Goal: Task Accomplishment & Management: Use online tool/utility

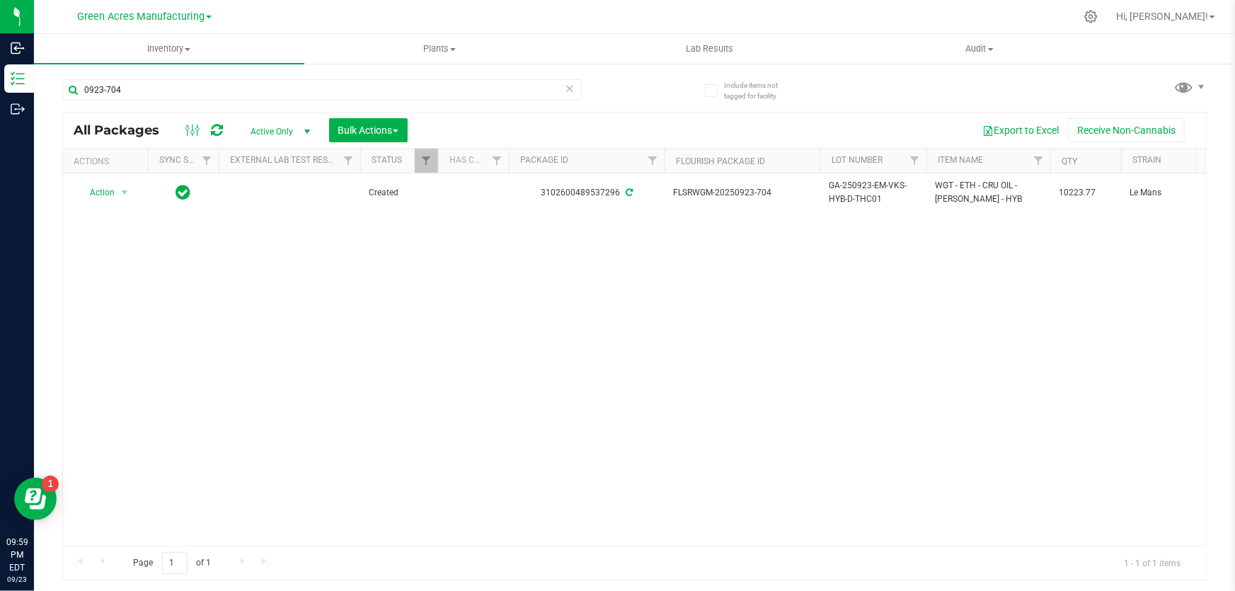
click at [432, 235] on div "Action Action Adjust qty Create package Edit attributes Global inventory Locate…" at bounding box center [634, 359] width 1143 height 372
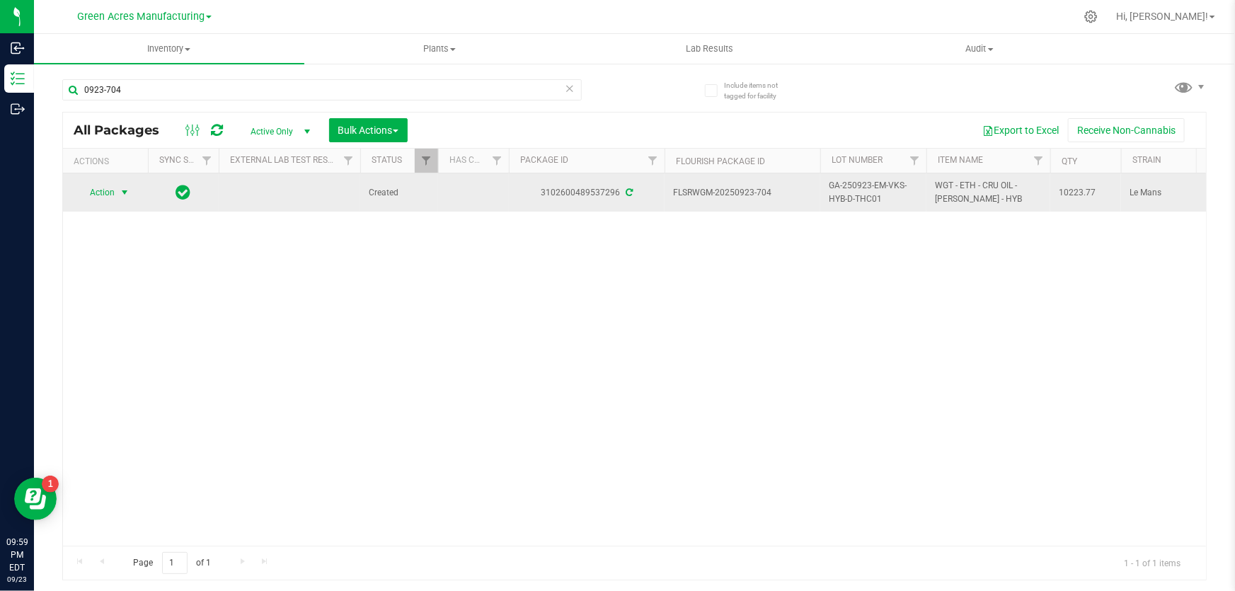
click at [127, 190] on span "select" at bounding box center [124, 192] width 11 height 11
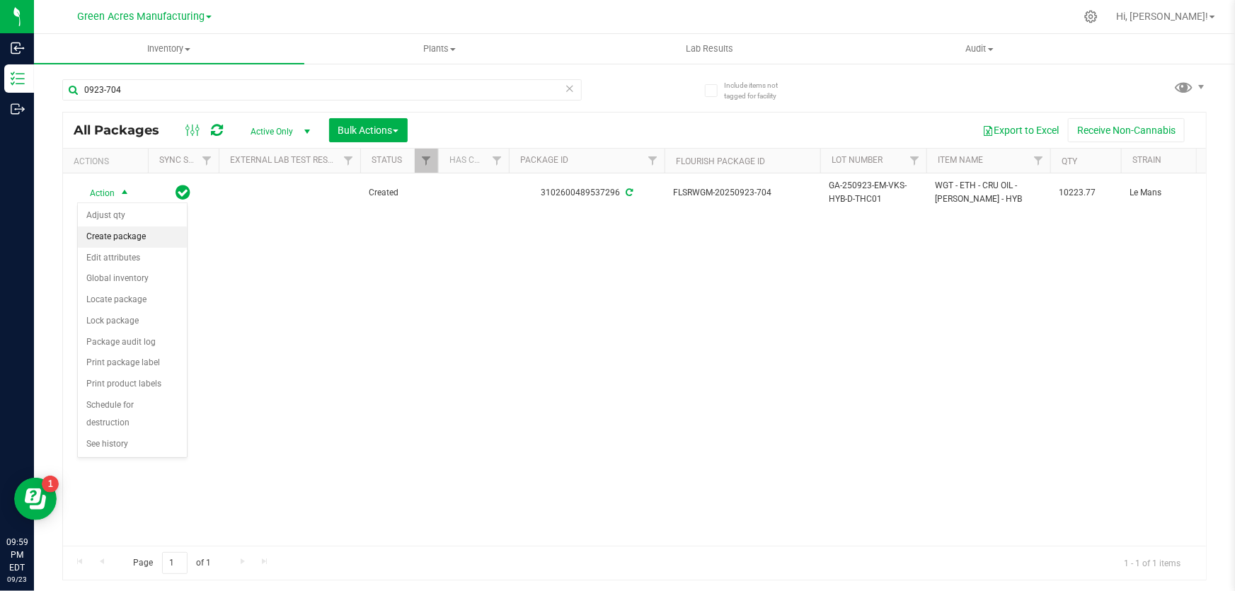
click at [135, 233] on li "Create package" at bounding box center [132, 236] width 109 height 21
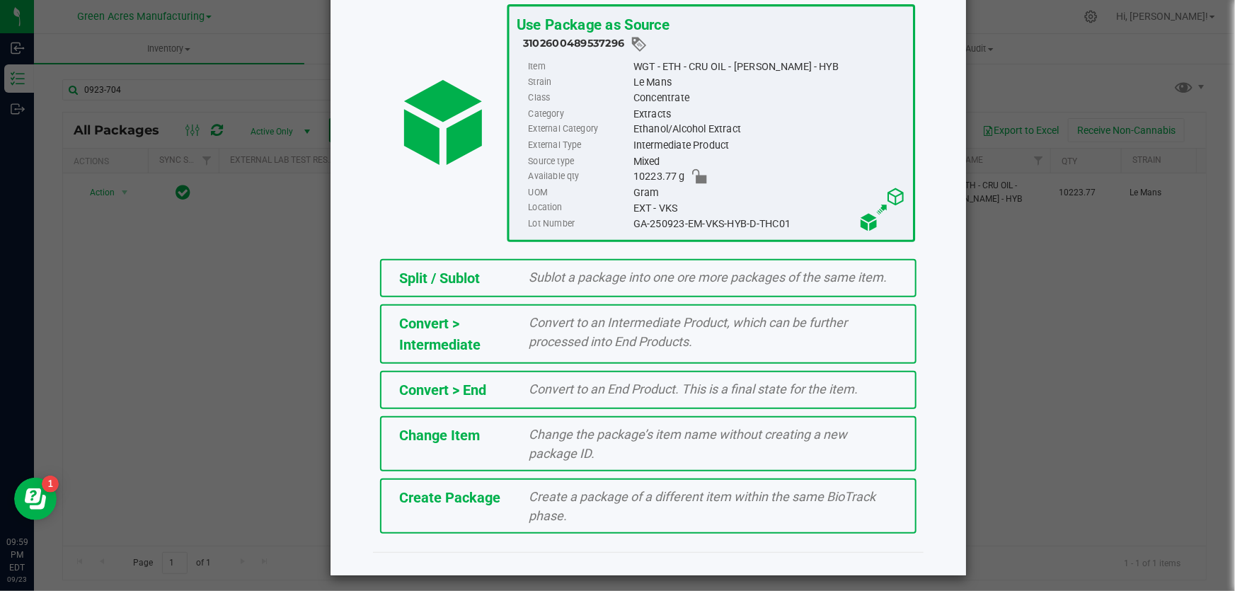
scroll to position [97, 0]
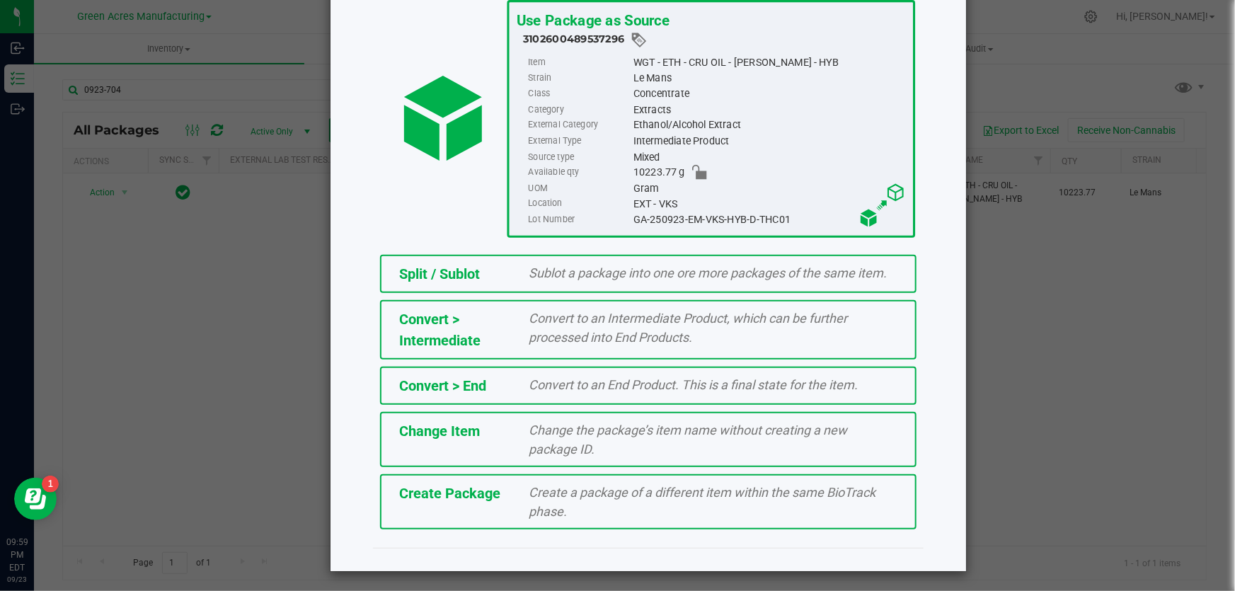
click at [462, 508] on div "Create Package Create a package of a different item within the same BioTrack ph…" at bounding box center [648, 501] width 537 height 55
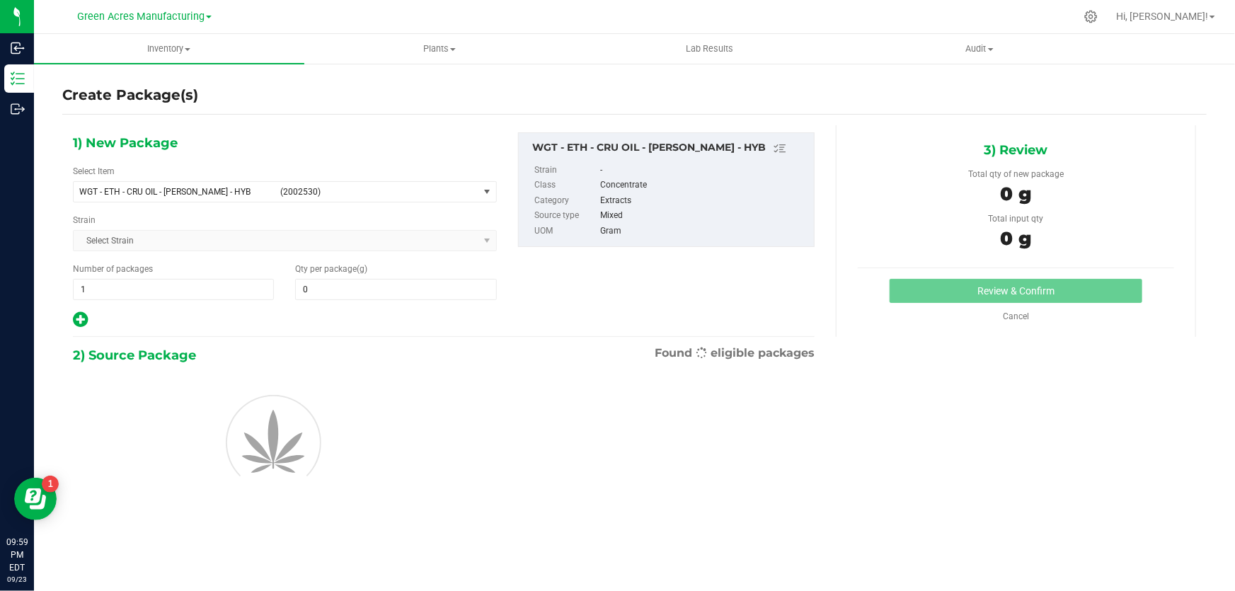
type input "0.0000"
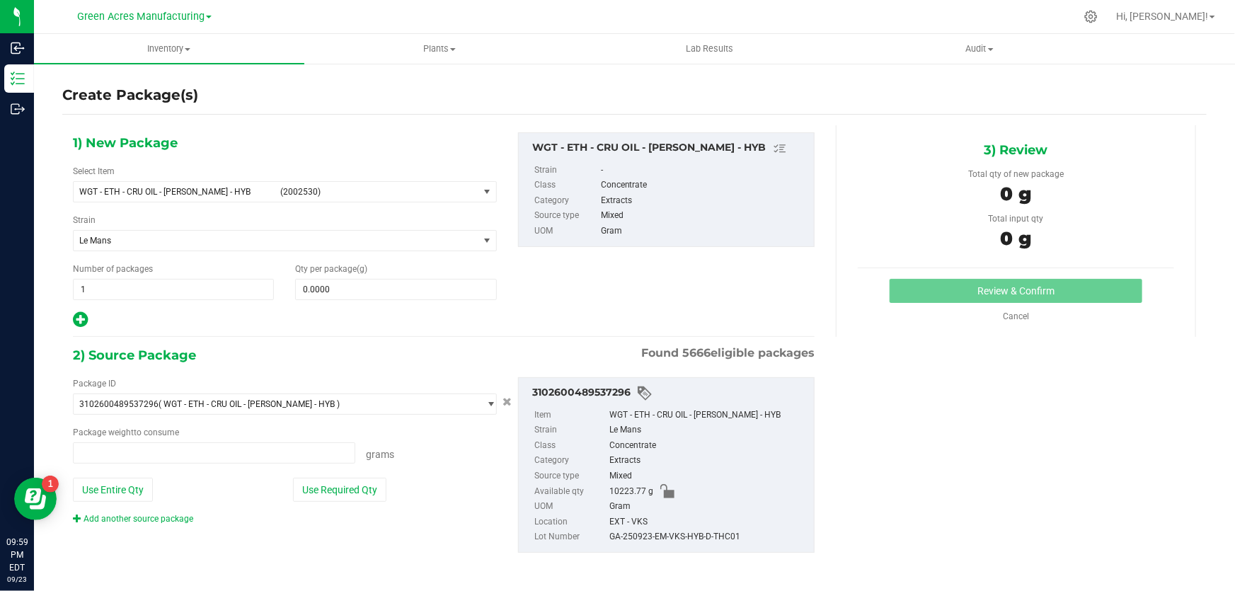
type input "0.0000 g"
click at [478, 200] on span "select" at bounding box center [487, 192] width 18 height 20
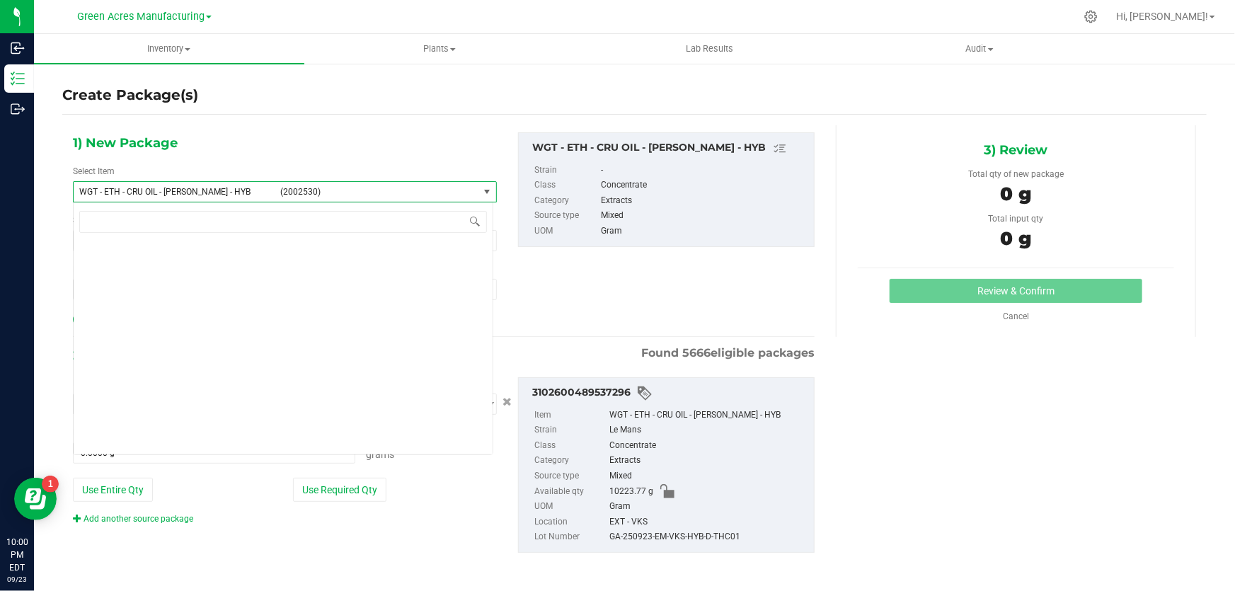
scroll to position [267550, 0]
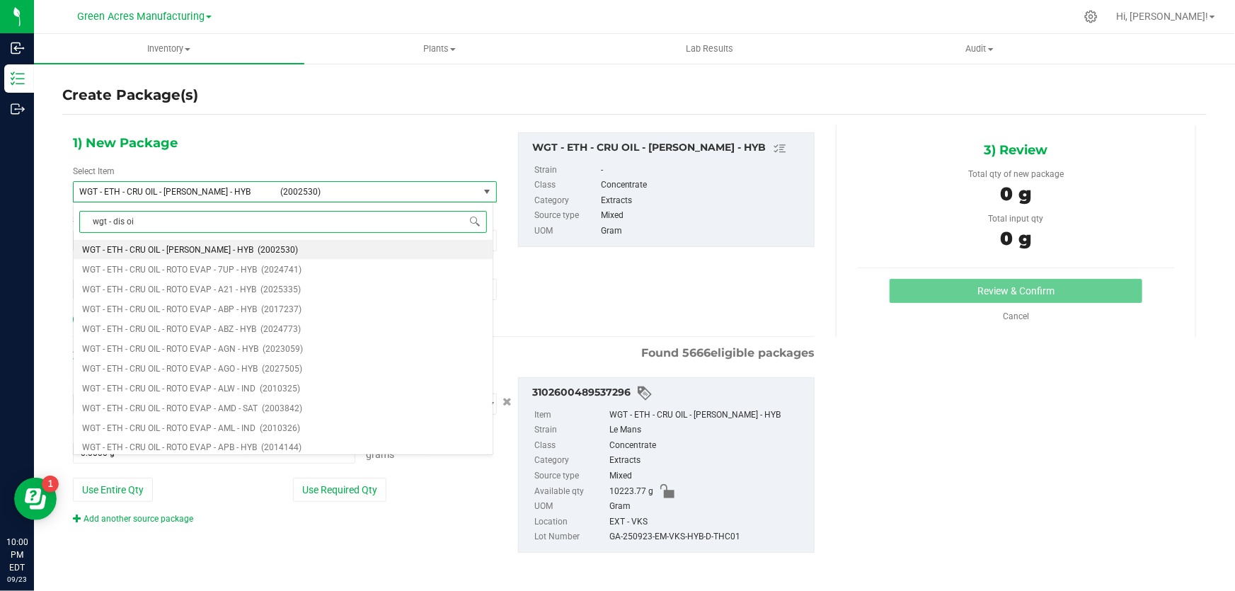
type input "wgt - dis oil"
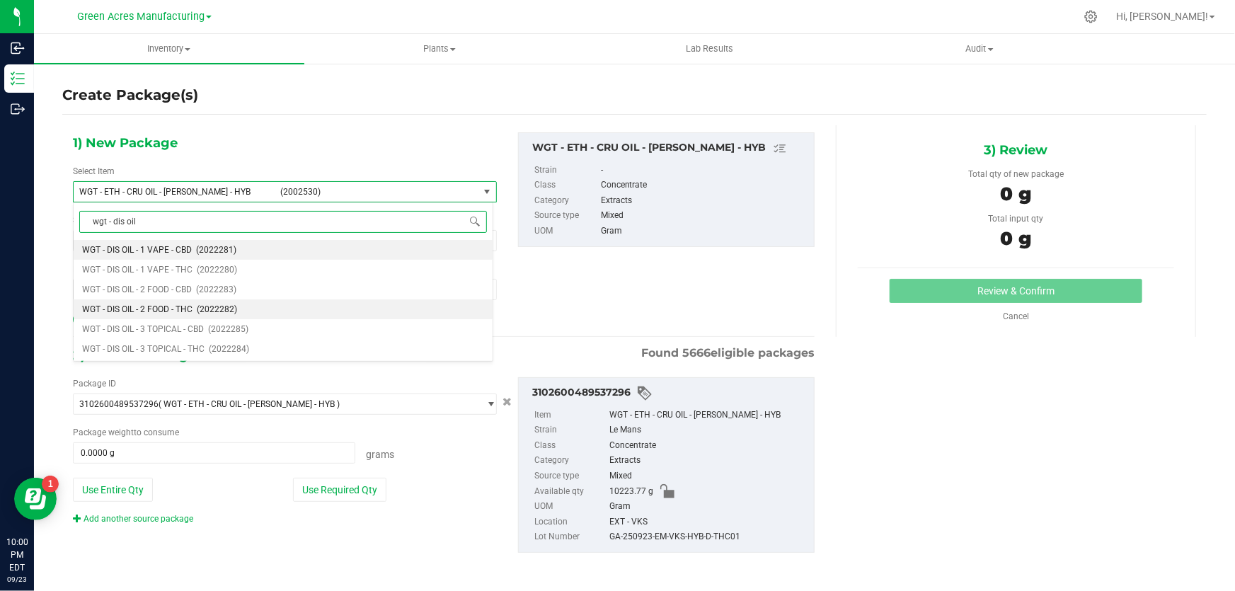
click at [180, 309] on span "WGT - DIS OIL - 2 FOOD - THC" at bounding box center [137, 309] width 110 height 10
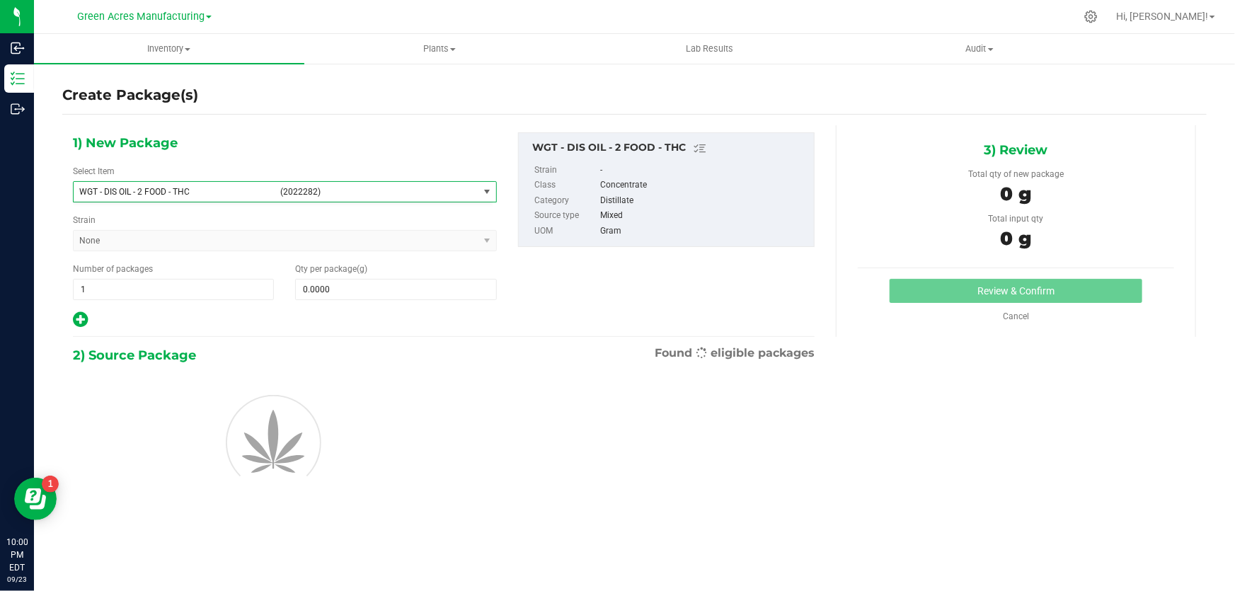
type input "0.0000"
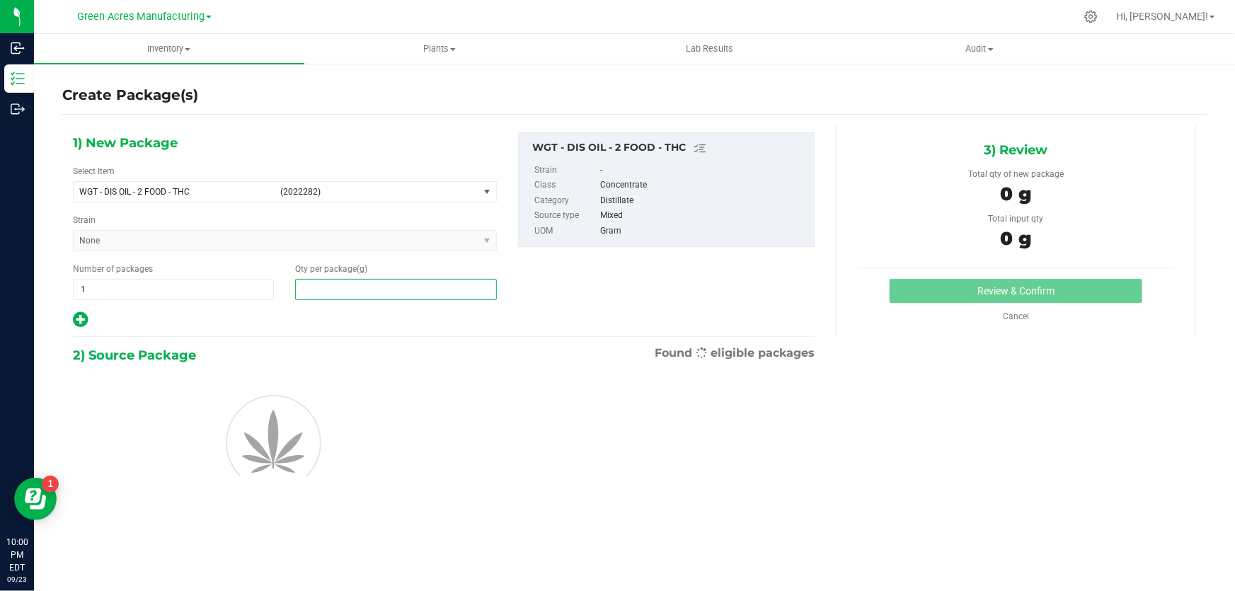
click at [414, 290] on span at bounding box center [395, 289] width 201 height 21
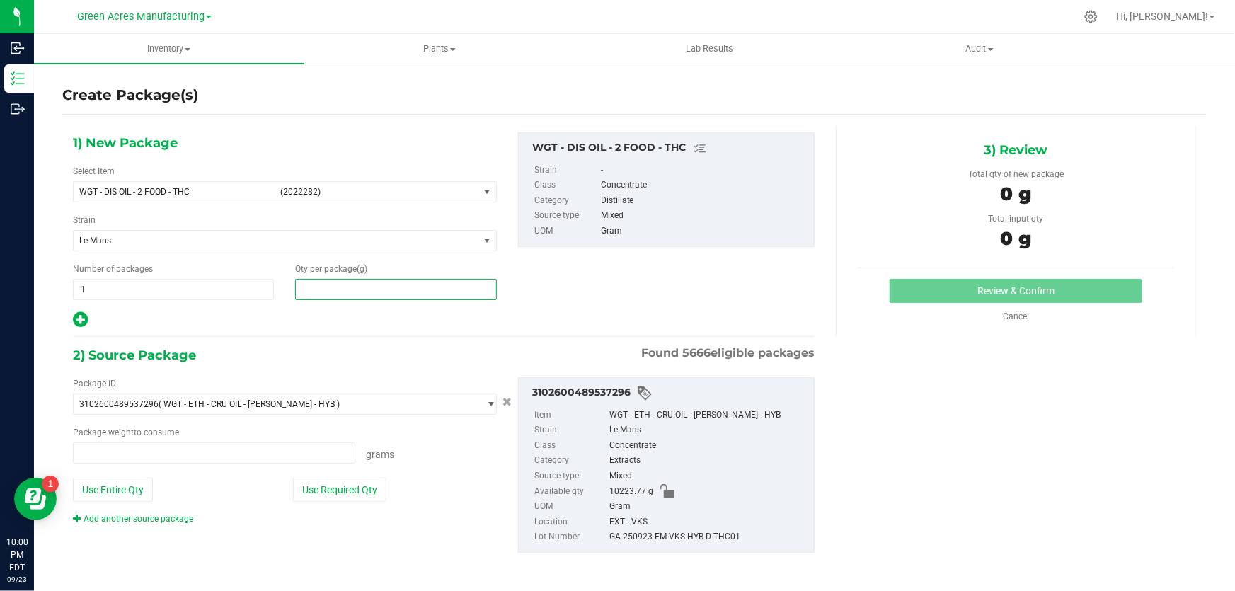
type input "0.0000 g"
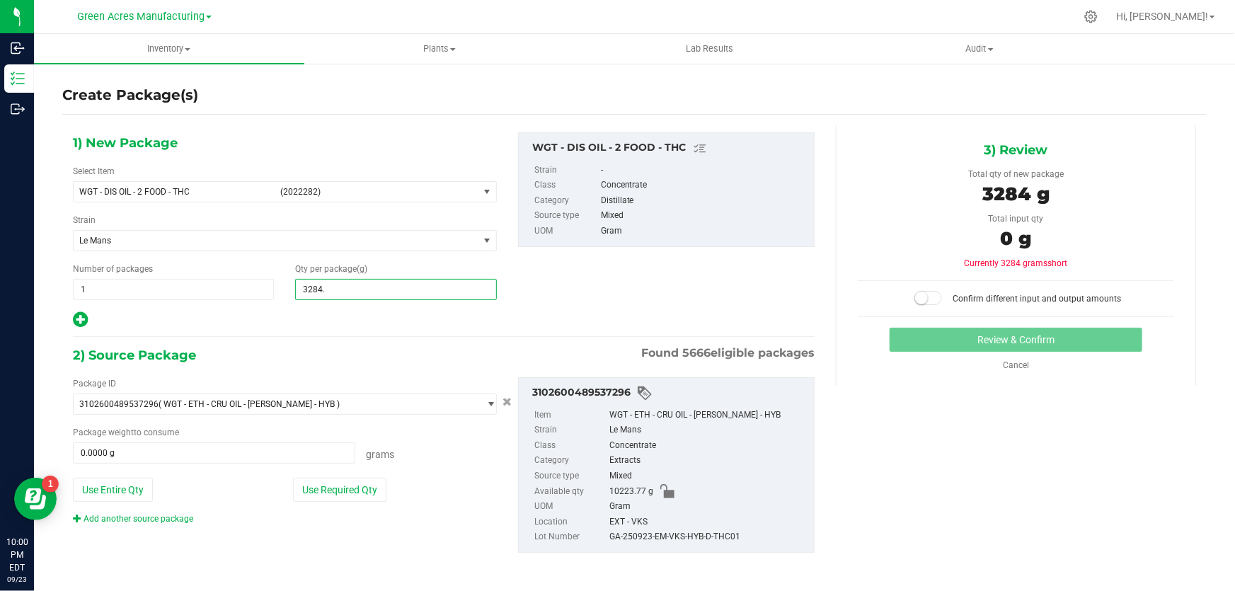
type input "3284.3"
type input "3,284.3000"
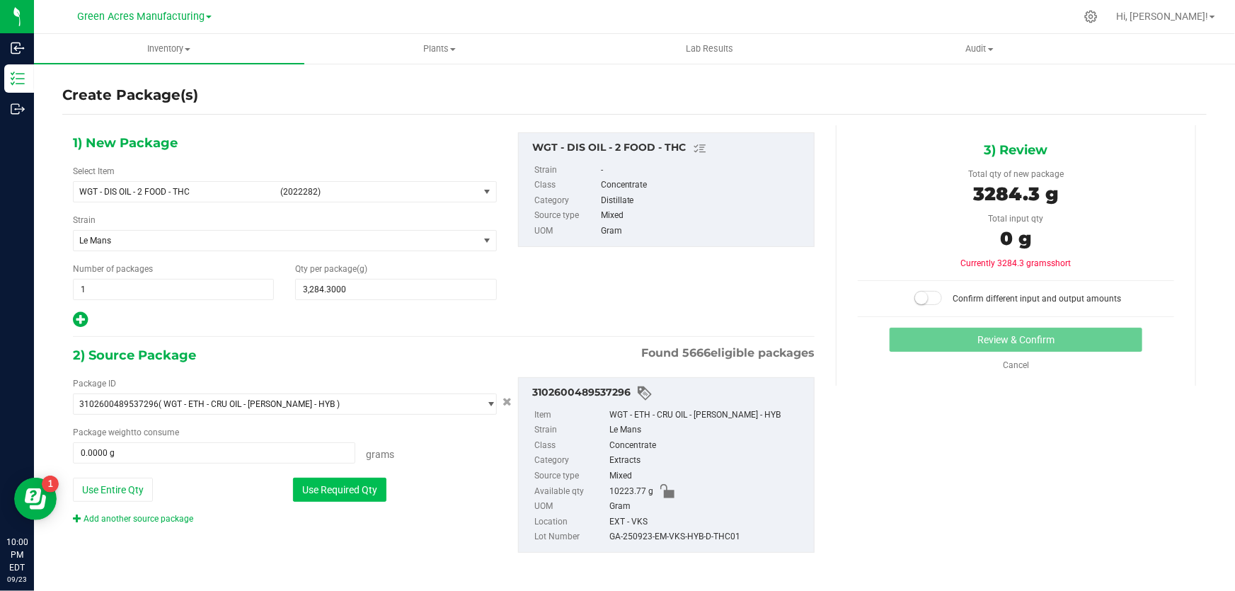
click at [345, 498] on button "Use Required Qty" at bounding box center [339, 490] width 93 height 24
type input "3284.3000 g"
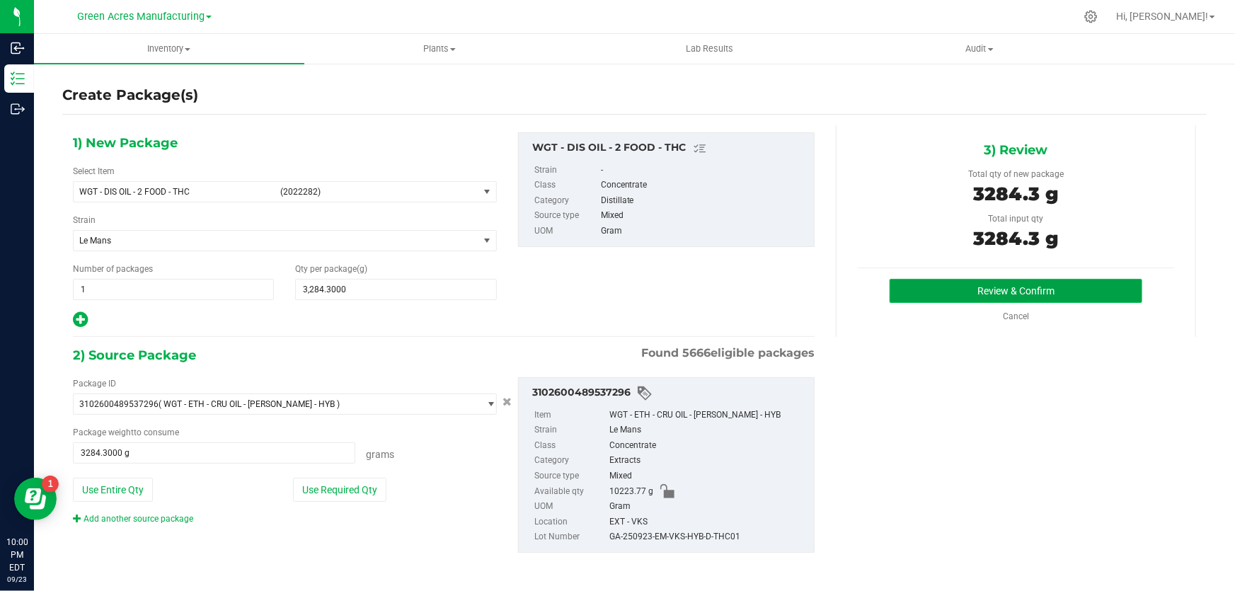
click at [979, 290] on button "Review & Confirm" at bounding box center [1016, 291] width 253 height 24
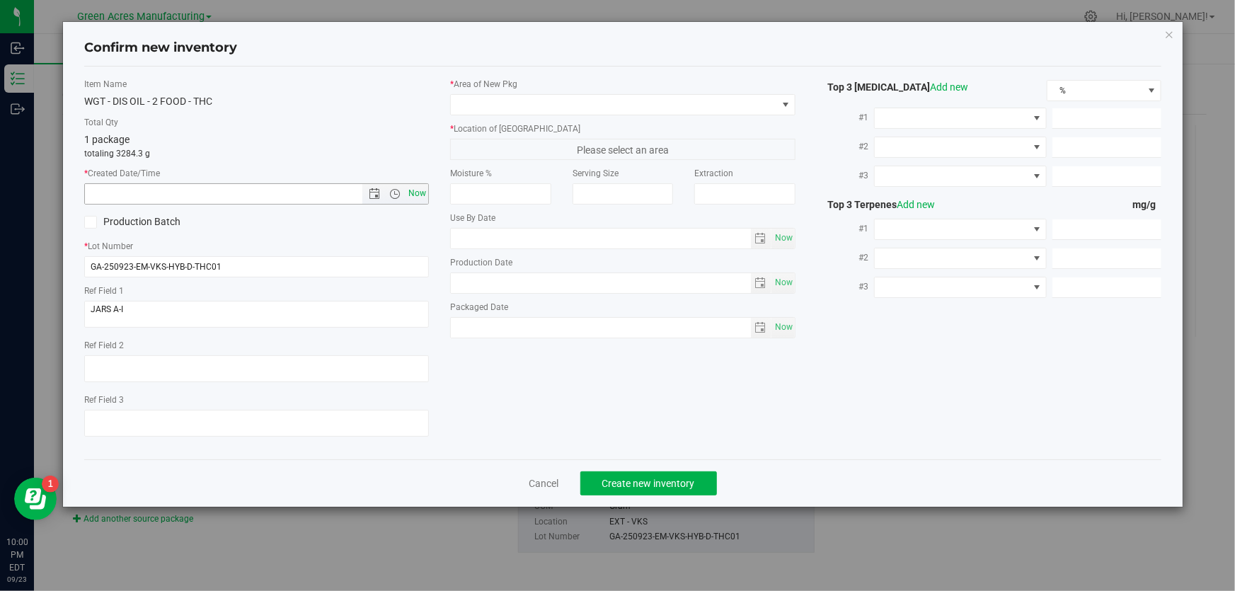
click at [425, 190] on span "Now" at bounding box center [418, 193] width 24 height 21
type input "[DATE] 10:00 PM"
click at [307, 256] on input "GA-250923-EM-VKS-HYB-D-THC01" at bounding box center [256, 266] width 345 height 21
type input "GA-250923-EM-VKS-HYB-D-THC01-D1F"
click at [559, 108] on span at bounding box center [614, 105] width 326 height 20
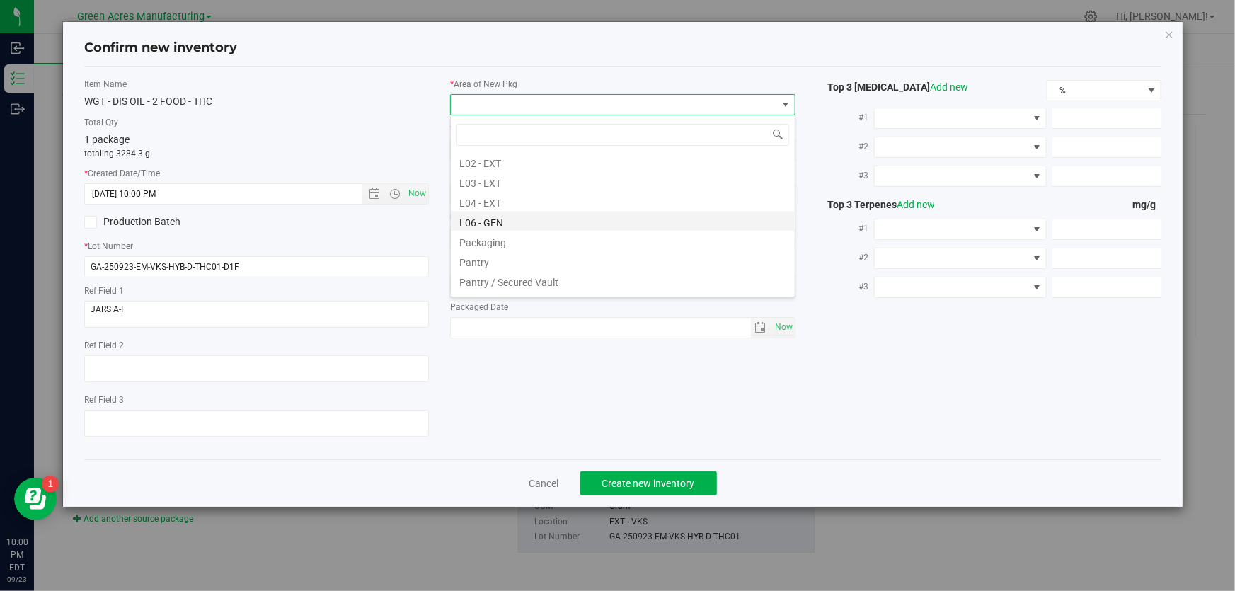
scroll to position [321, 0]
click at [488, 157] on li "L03 - EXT" at bounding box center [623, 159] width 344 height 20
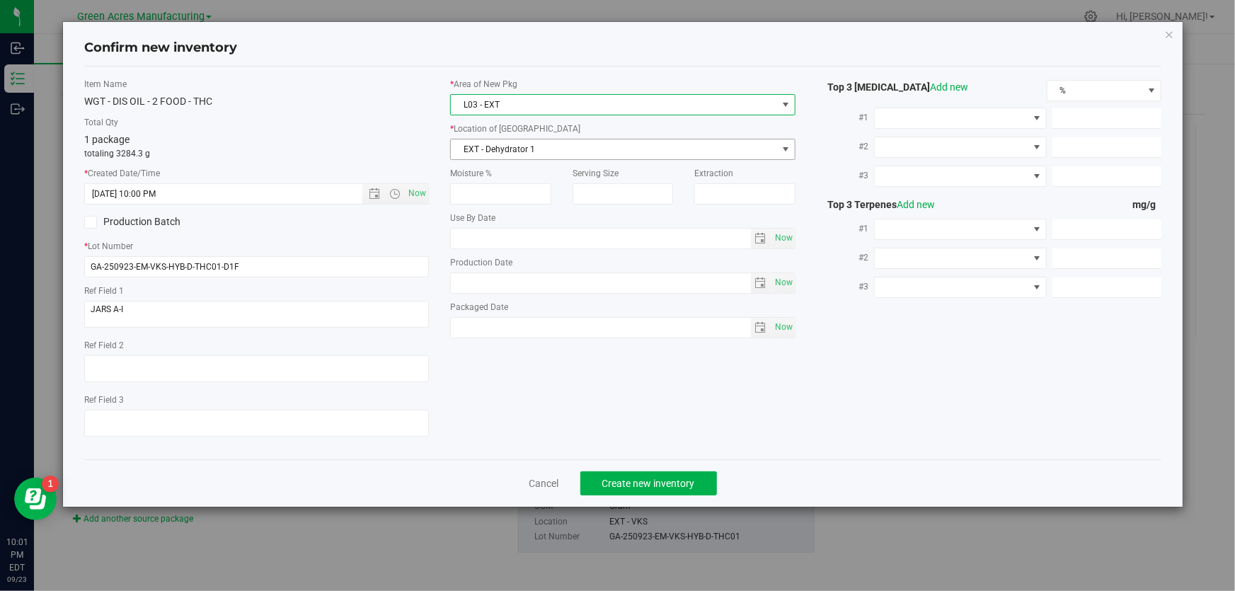
click at [495, 144] on span "EXT - Dehydrator 1" at bounding box center [614, 149] width 326 height 20
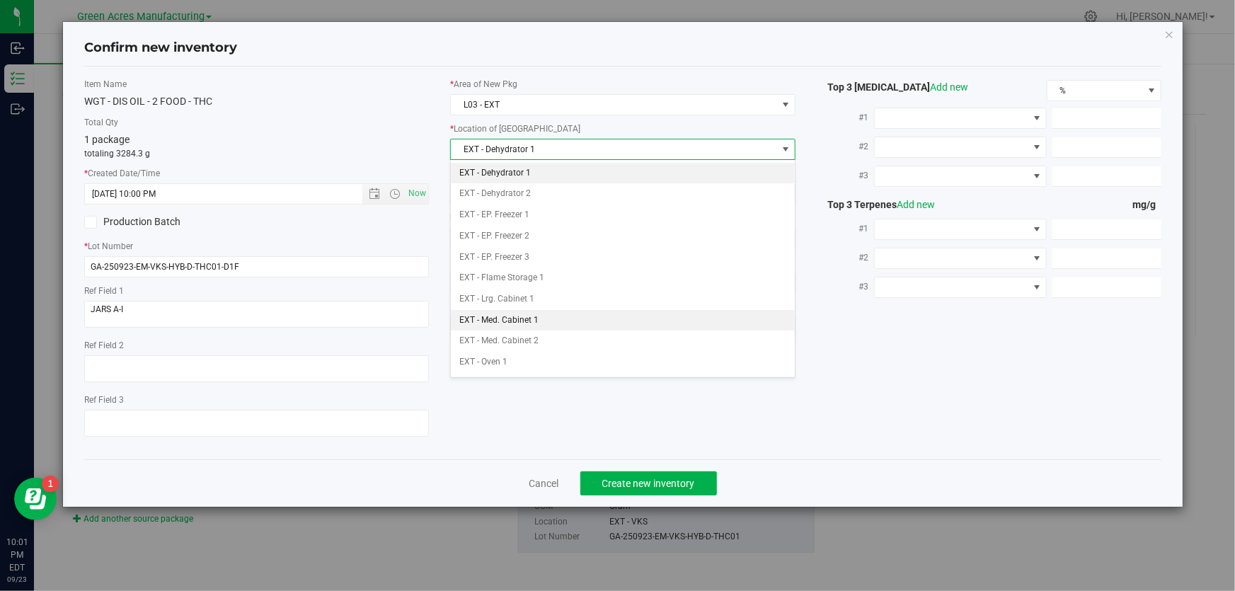
click at [552, 312] on li "EXT - Med. Cabinet 1" at bounding box center [623, 320] width 344 height 21
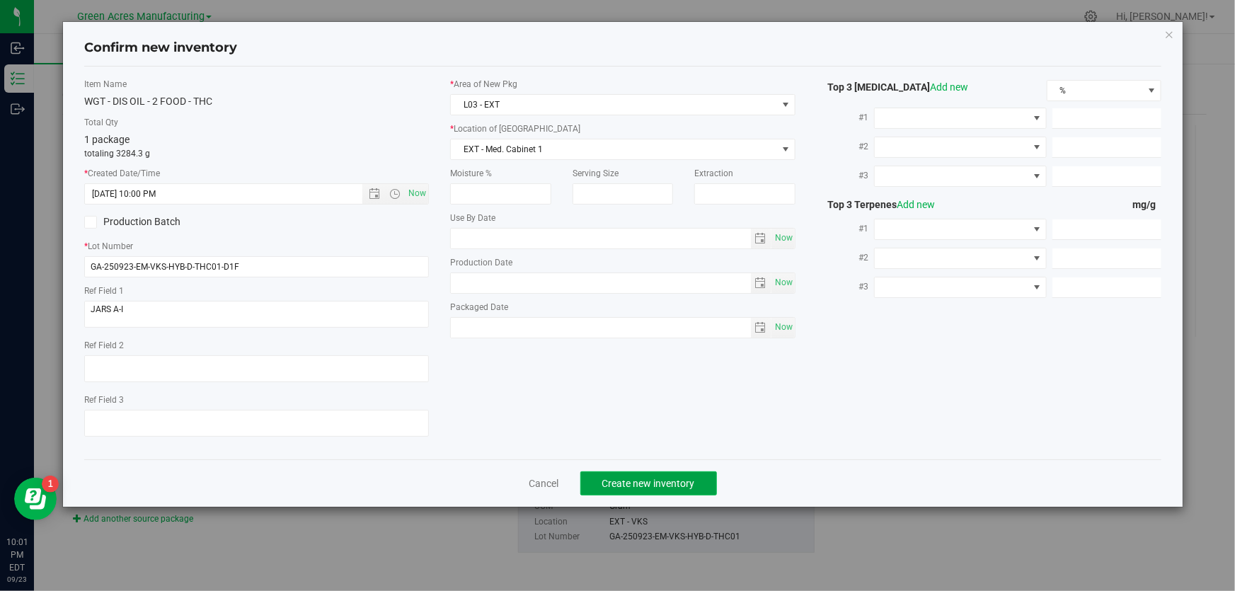
click at [646, 481] on span "Create new inventory" at bounding box center [648, 483] width 93 height 11
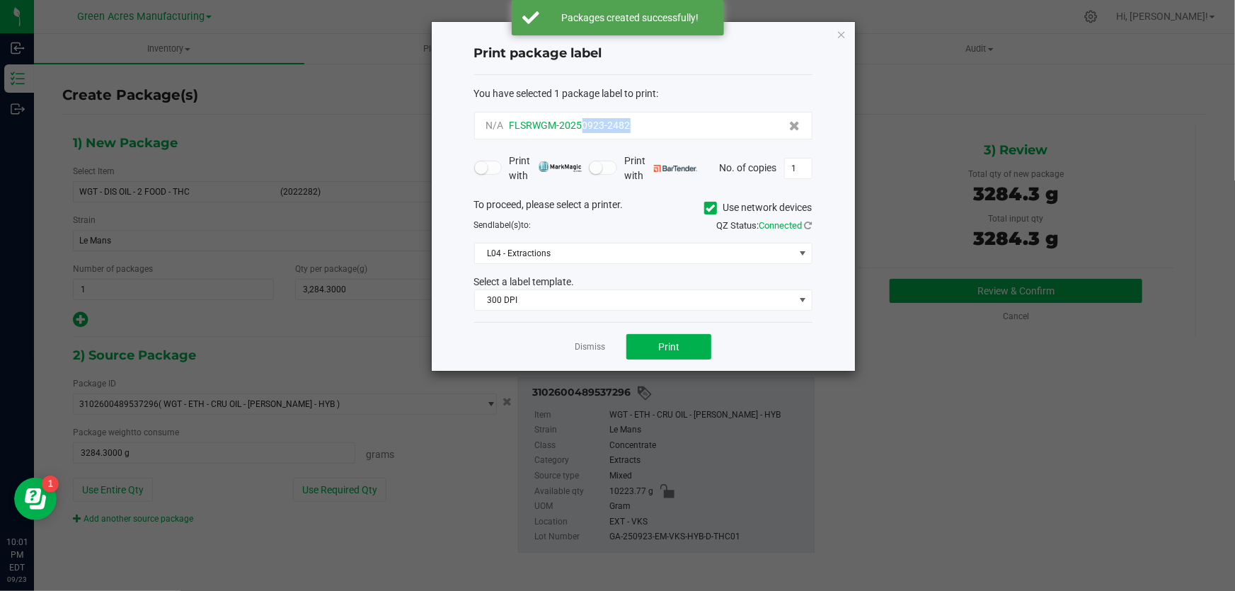
drag, startPoint x: 646, startPoint y: 126, endPoint x: 583, endPoint y: 130, distance: 63.8
click at [583, 130] on div "N/A FLSRWGM-20250923-2482" at bounding box center [643, 125] width 314 height 15
copy span "0923-2482"
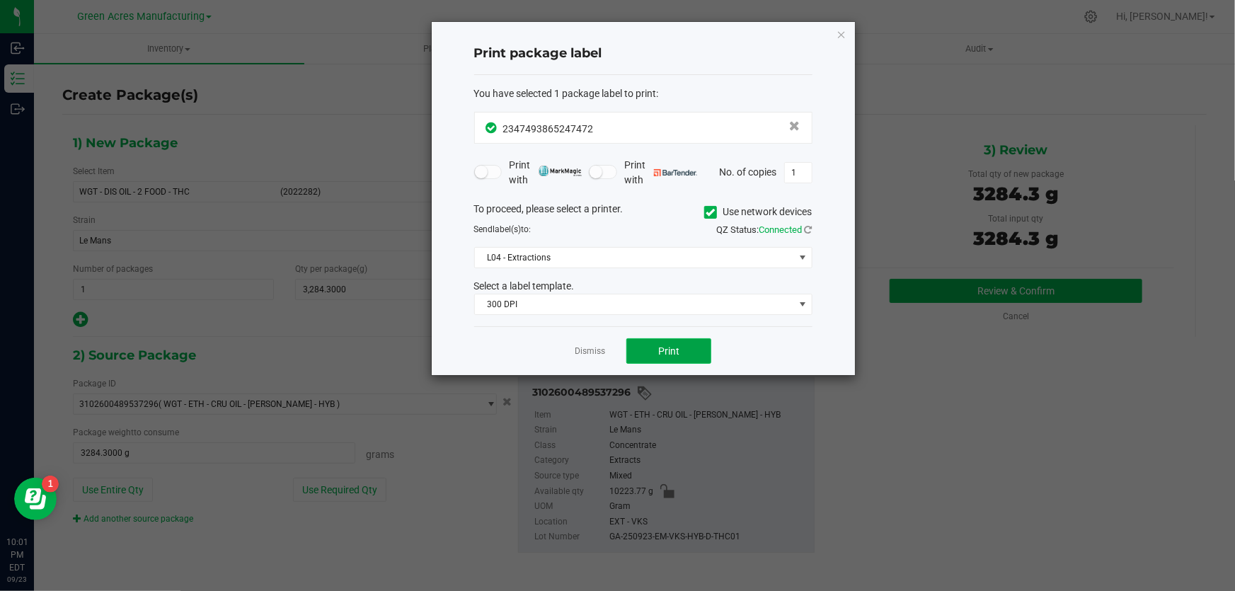
click at [682, 352] on button "Print" at bounding box center [668, 350] width 85 height 25
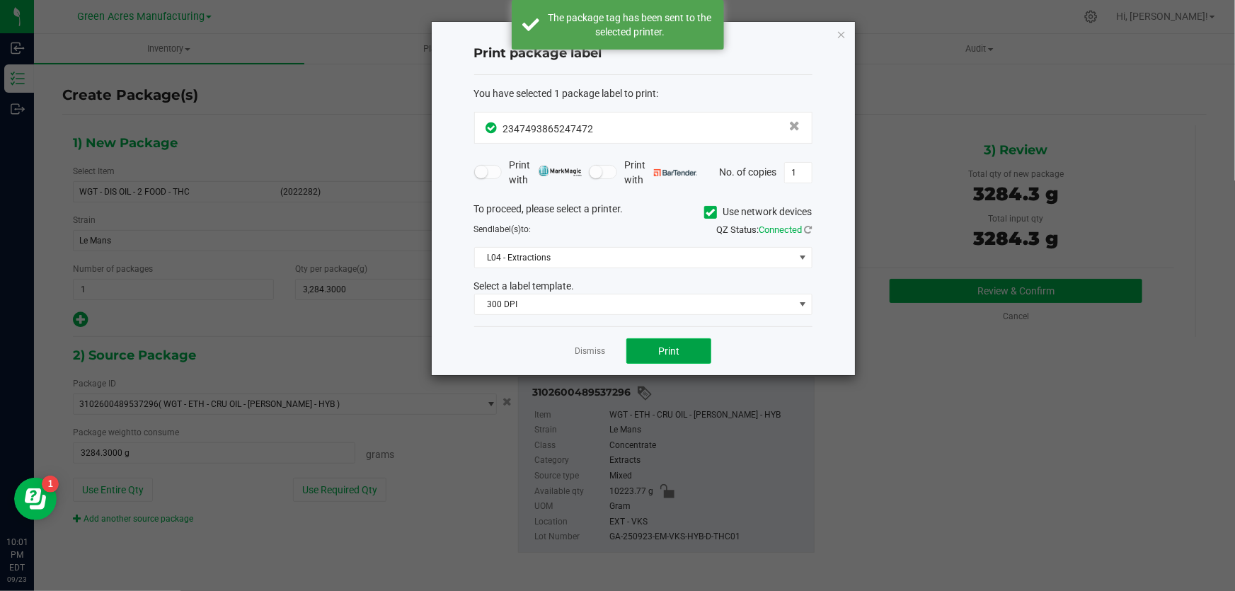
click at [682, 352] on button "Print" at bounding box center [668, 350] width 85 height 25
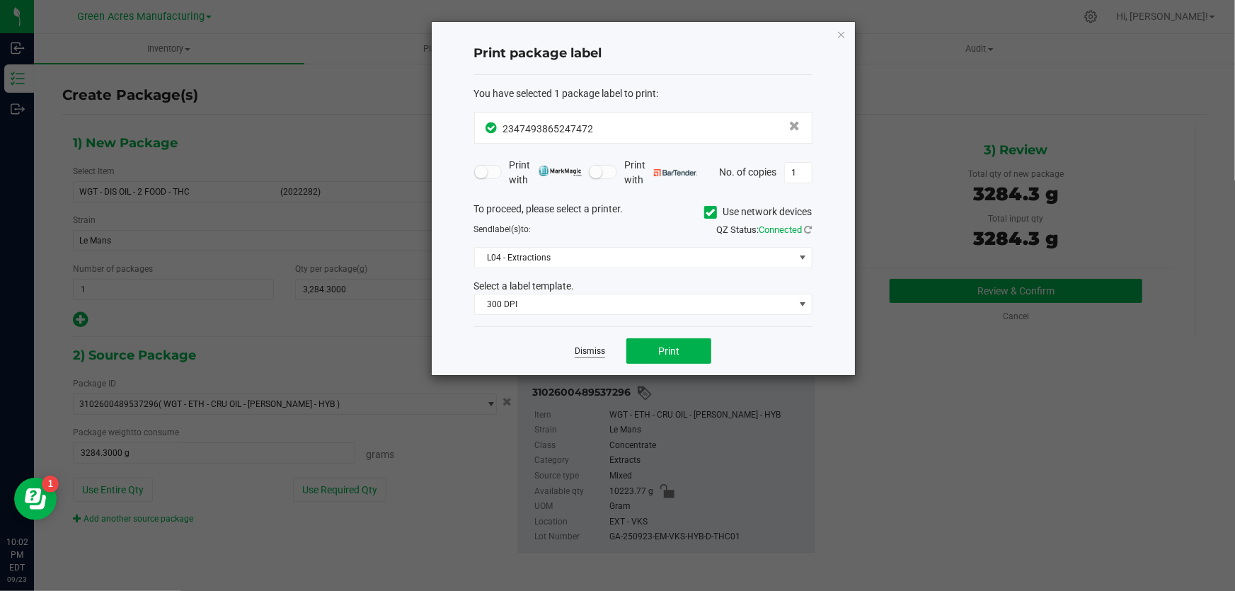
click at [587, 350] on link "Dismiss" at bounding box center [590, 351] width 30 height 12
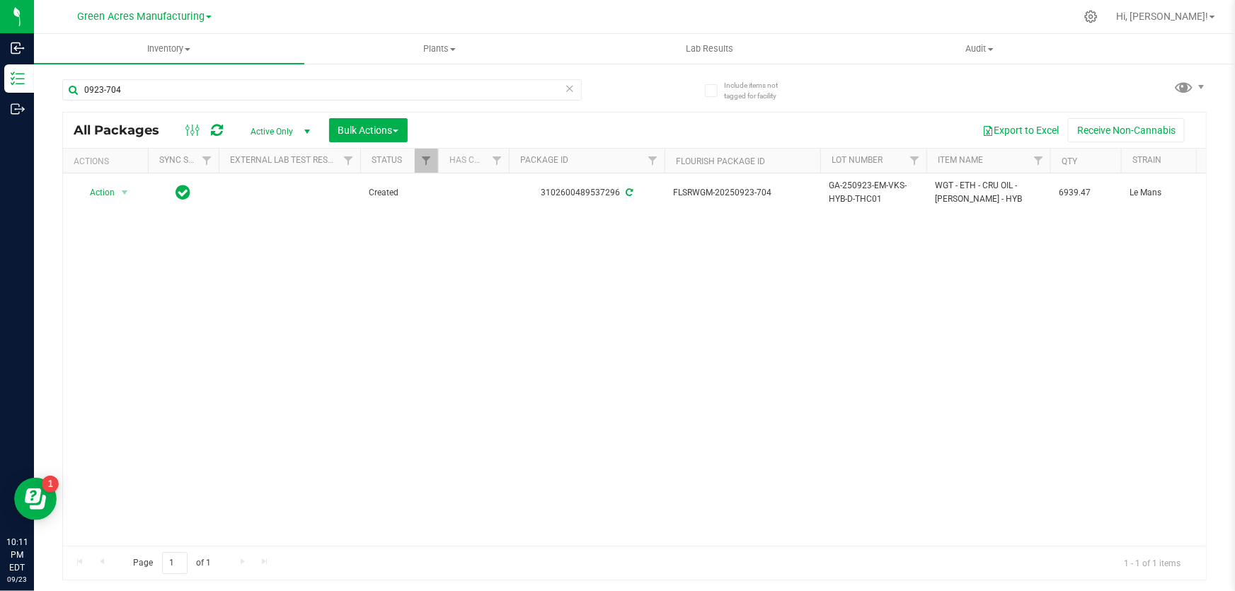
click at [905, 383] on div "Action Action Adjust qty Create package Edit attributes Global inventory Locate…" at bounding box center [634, 359] width 1143 height 372
